Goal: Obtain resource: Download file/media

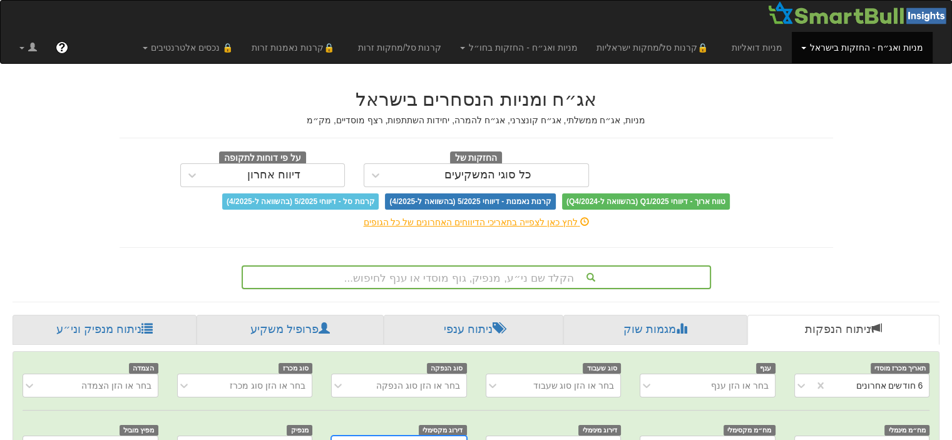
click at [476, 281] on div "הקלד שם ני״ע, מנפיק, גוף מוסדי או ענף לחיפוש..." at bounding box center [476, 277] width 469 height 24
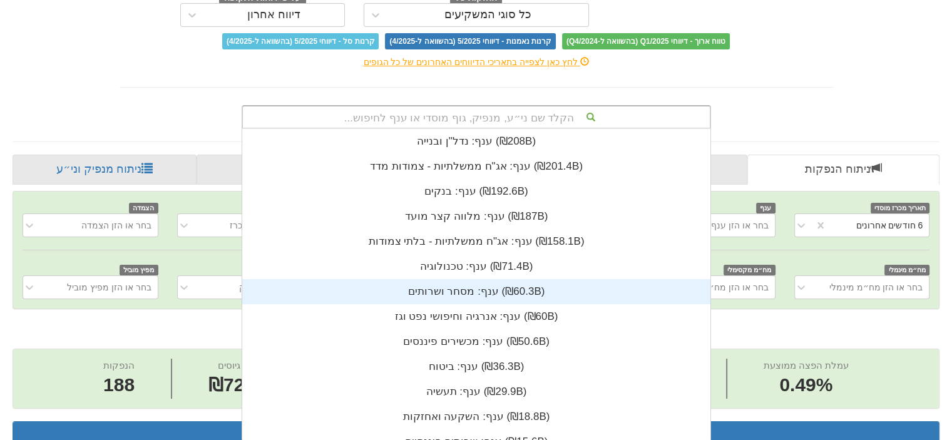
scroll to position [0, 2521]
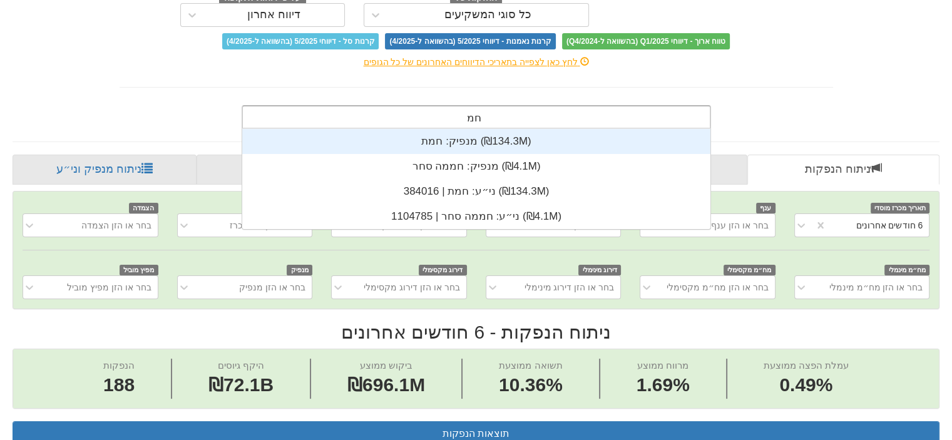
type input "חמת"
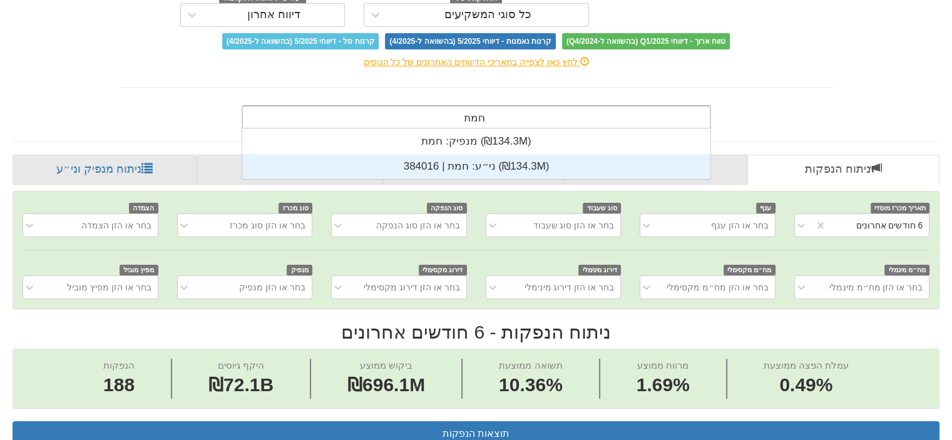
click at [443, 163] on div "ני״ע: ‏חמת | 384016 ‎(₪134.3M)‎" at bounding box center [476, 166] width 468 height 25
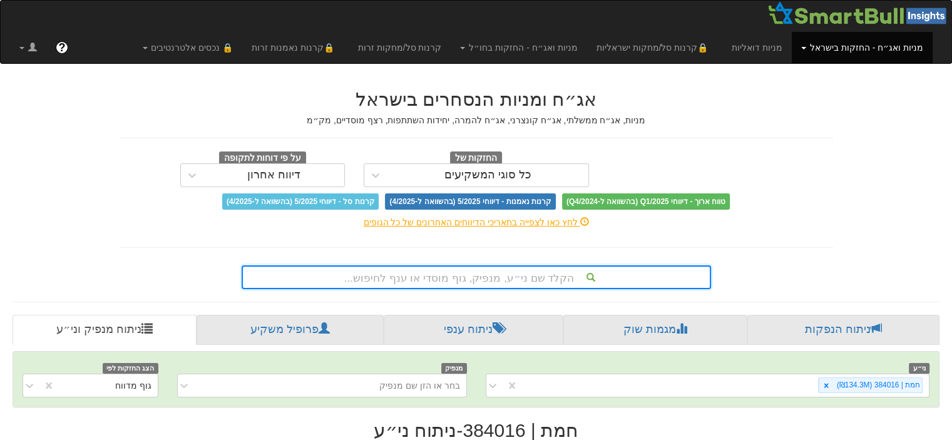
click at [484, 280] on div "הקלד שם ני״ע, מנפיק, גוף מוסדי או ענף לחיפוש..." at bounding box center [476, 277] width 469 height 24
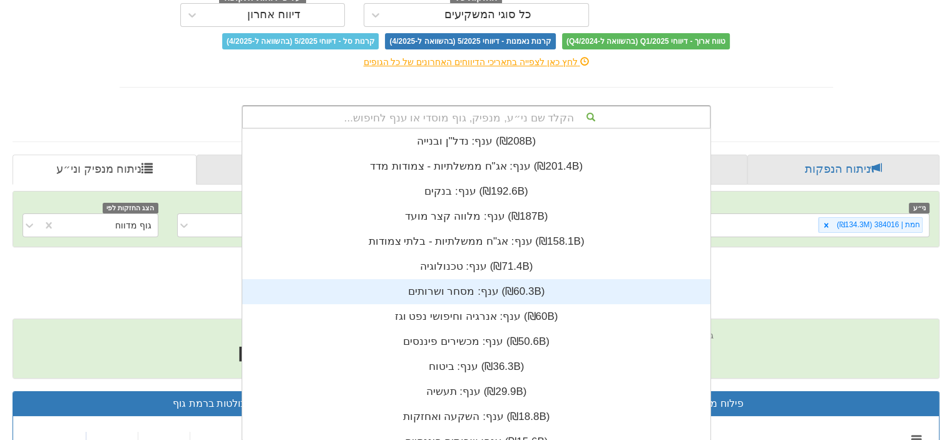
scroll to position [311, 0]
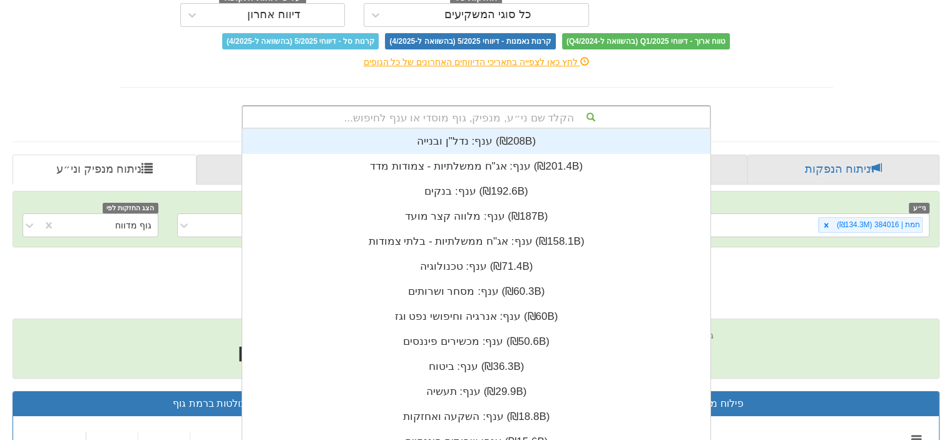
click at [451, 79] on div "אג״ח ומניות הנסחרים בישראל מניות, אג״ח ממשלתי, אג״ח קונצרני, אג״ח להמרה, יחידות…" at bounding box center [476, 22] width 732 height 213
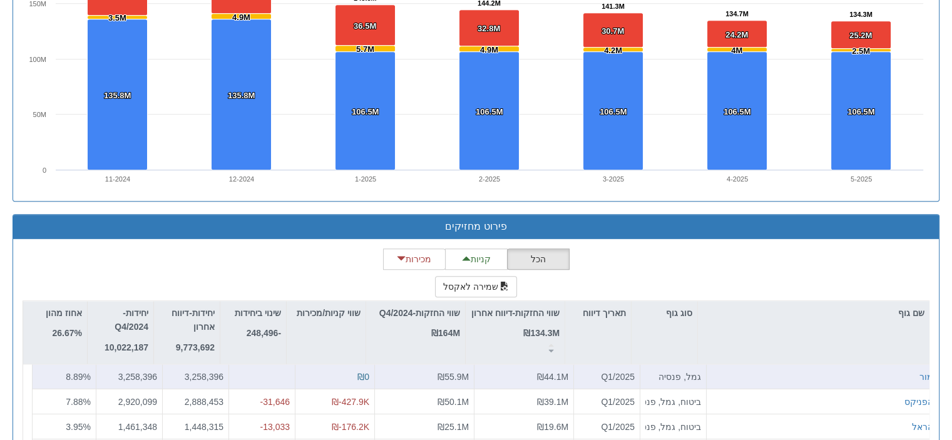
scroll to position [1036, 0]
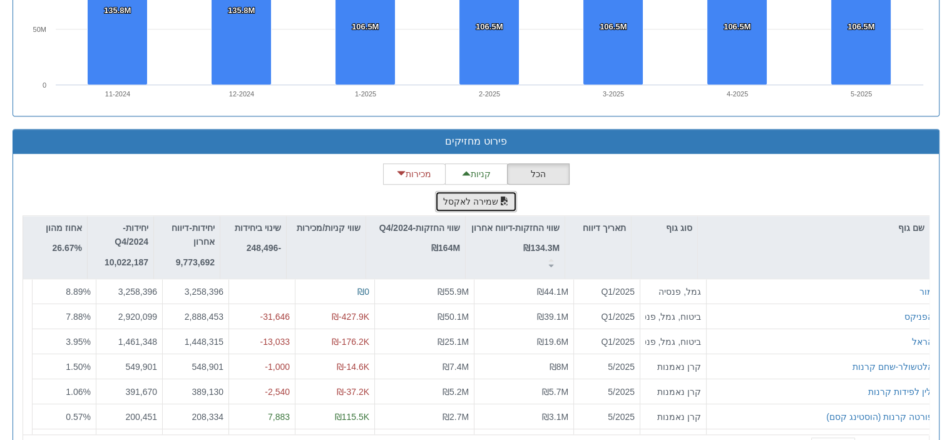
click at [466, 201] on button "שמירה לאקסל" at bounding box center [476, 201] width 83 height 21
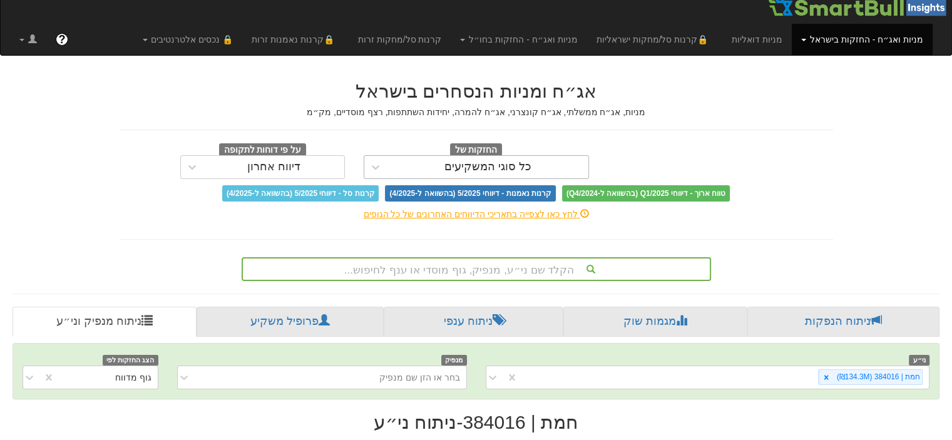
scroll to position [125, 0]
